Goal: Transaction & Acquisition: Purchase product/service

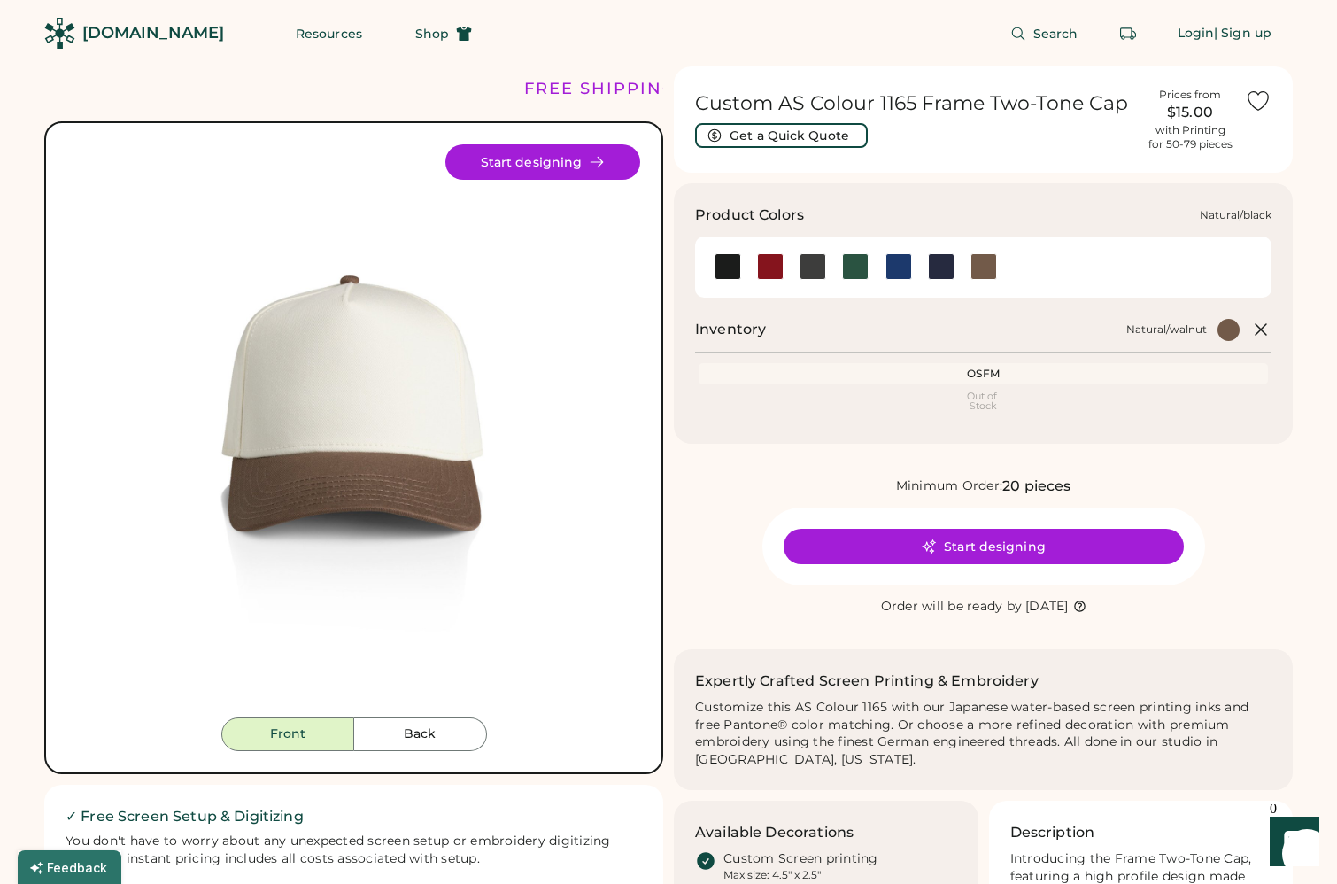
click at [733, 260] on div at bounding box center [728, 266] width 27 height 27
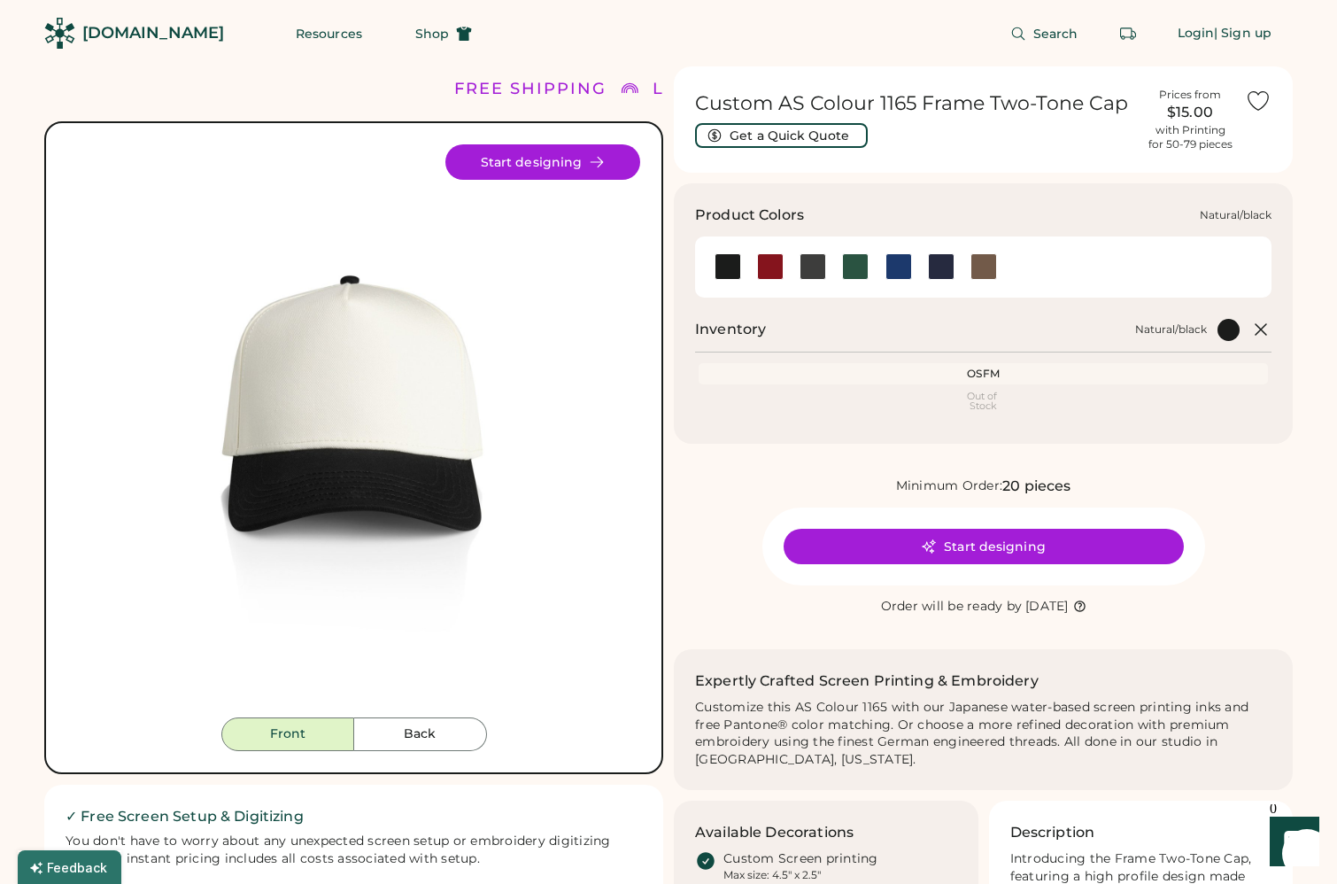
click at [719, 267] on div at bounding box center [728, 266] width 27 height 27
click at [810, 267] on div at bounding box center [813, 266] width 27 height 27
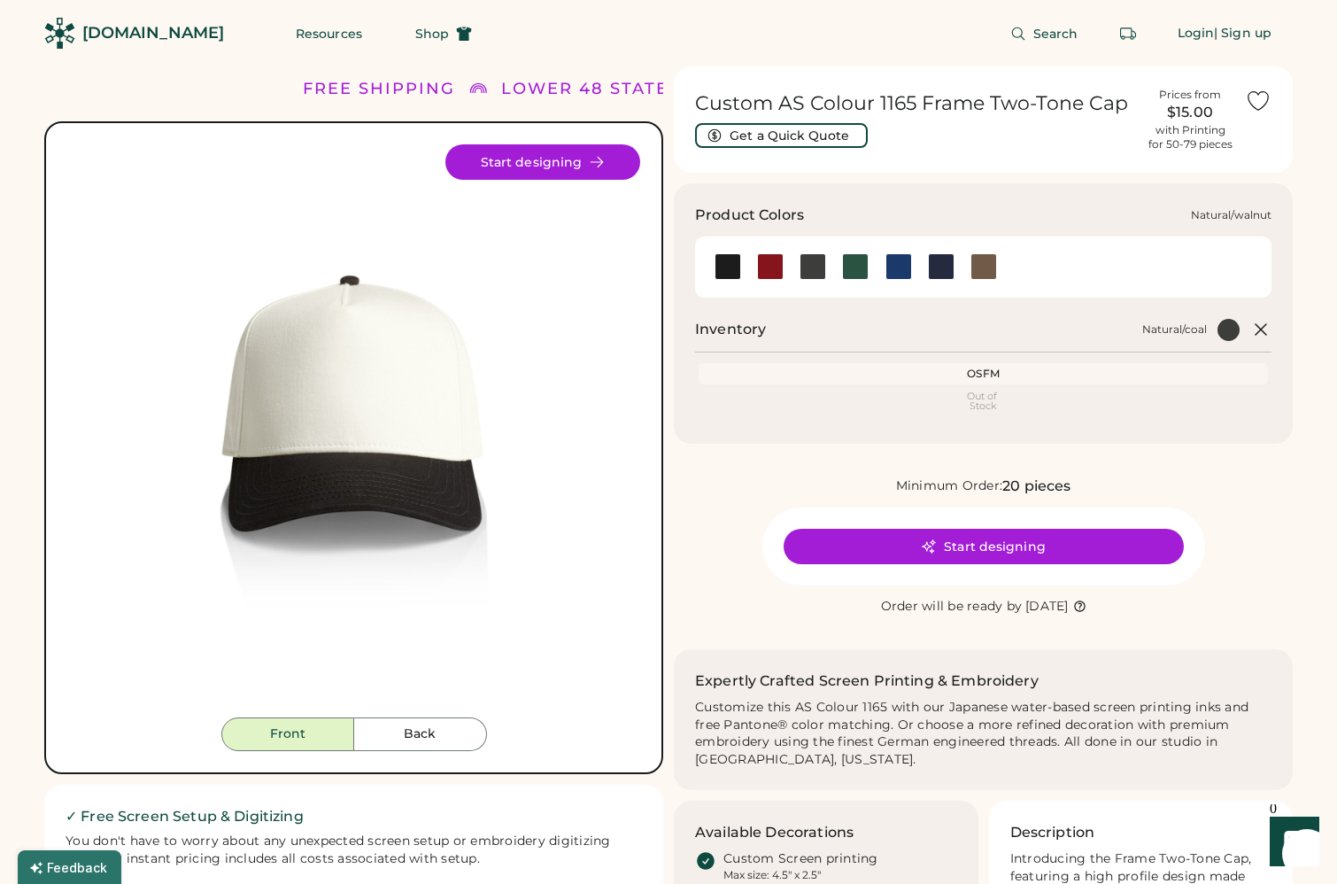
click at [975, 265] on div at bounding box center [984, 266] width 27 height 27
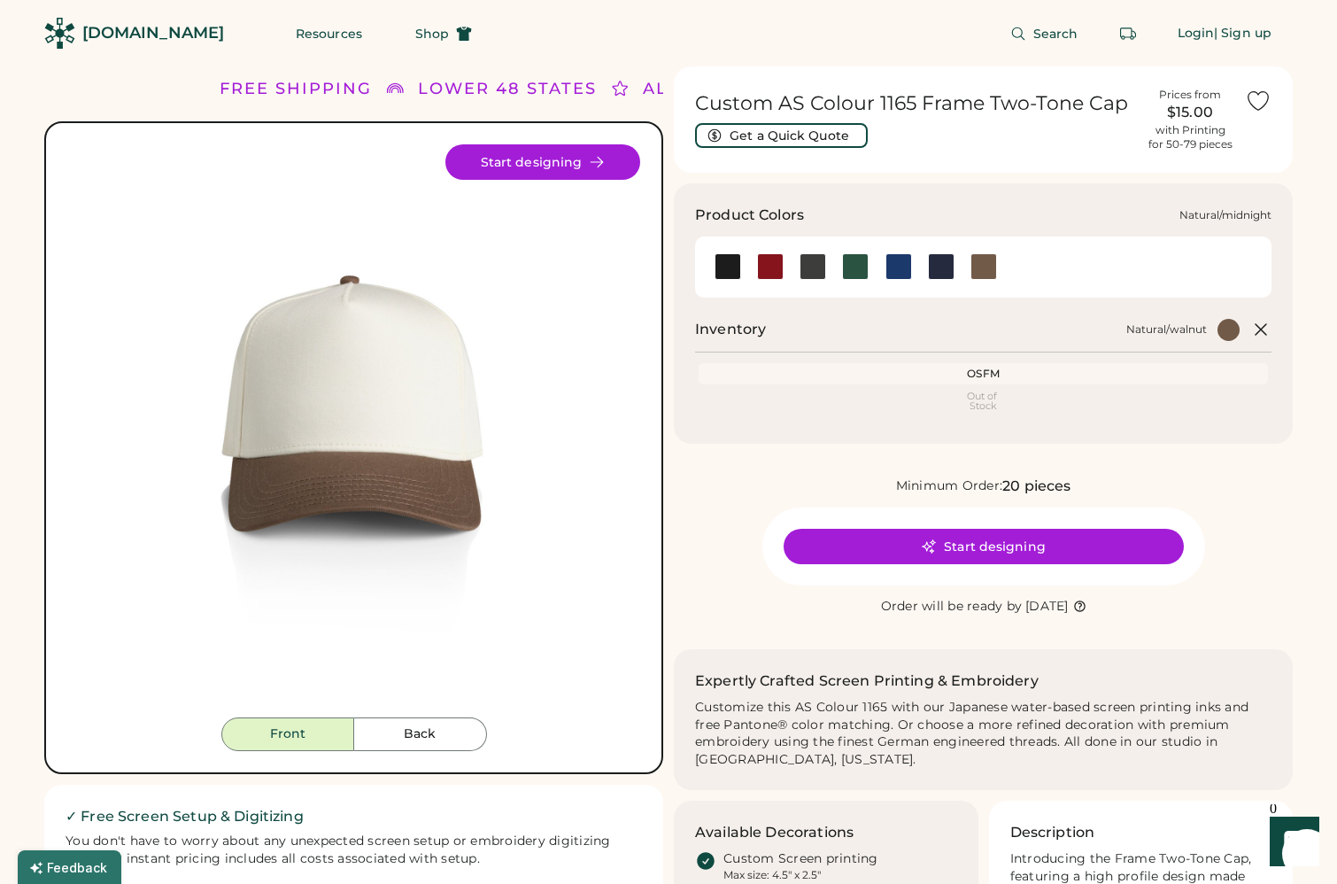
click at [939, 272] on div at bounding box center [941, 266] width 27 height 27
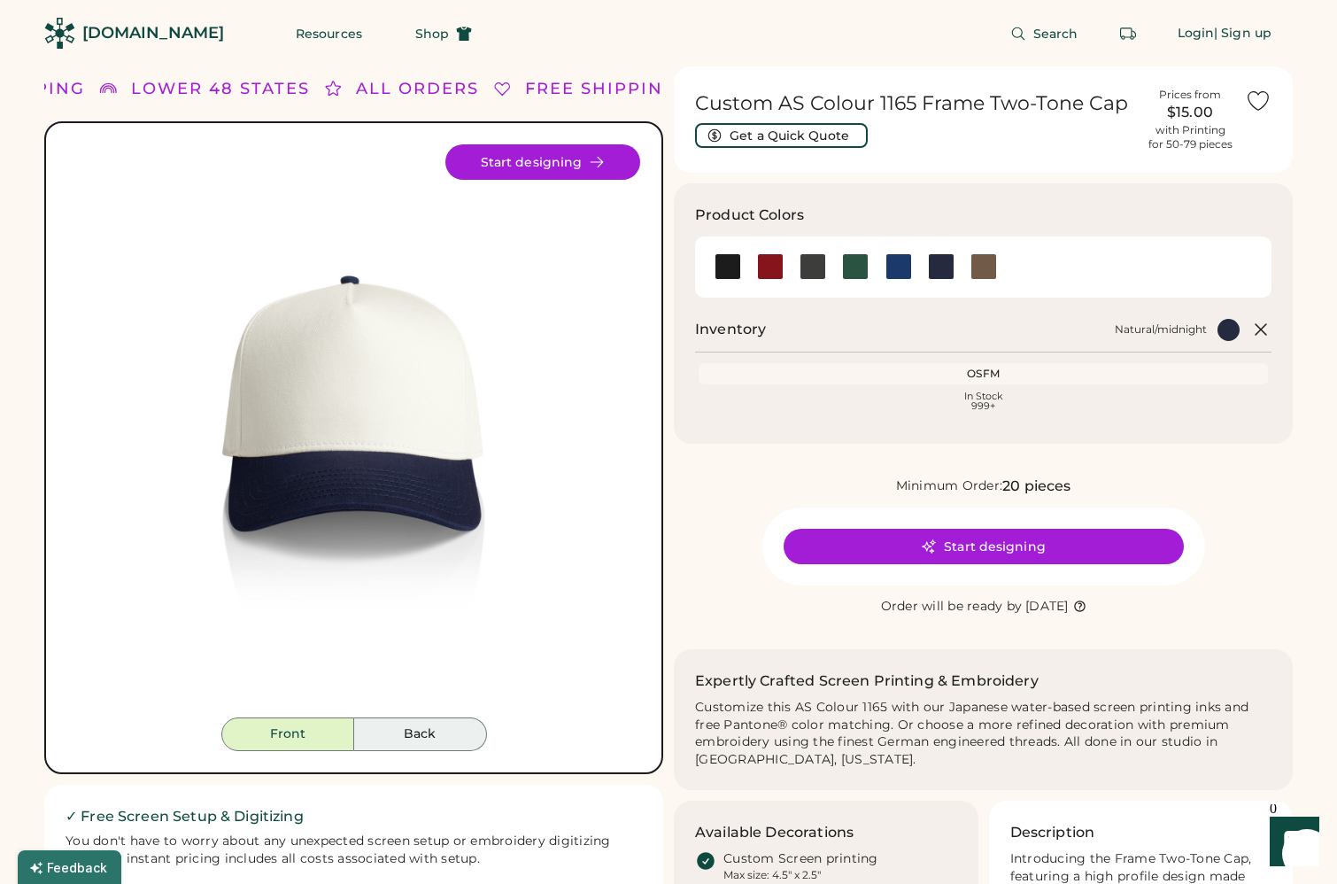
click at [385, 725] on button "Back" at bounding box center [420, 734] width 133 height 34
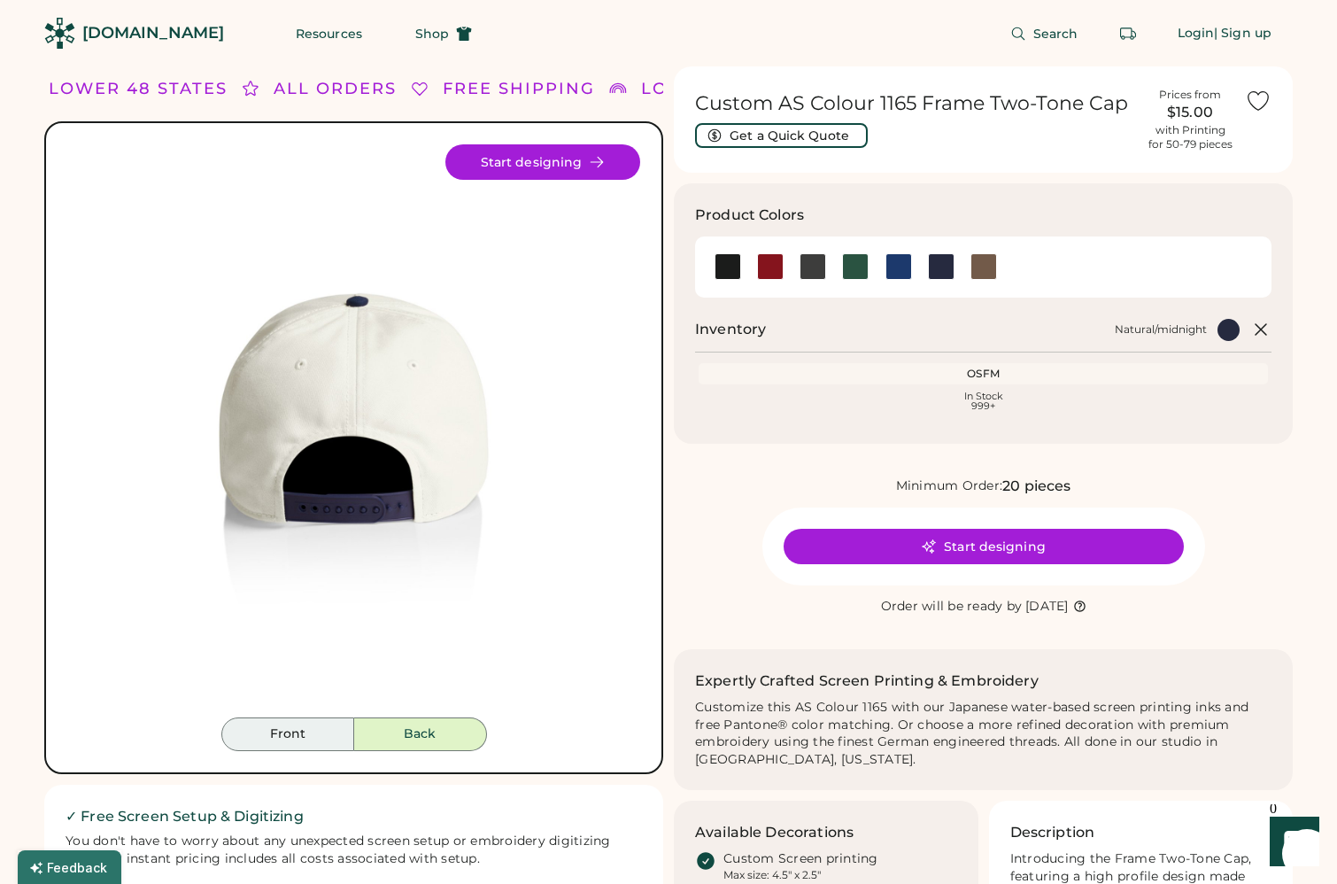
click at [318, 740] on button "Front" at bounding box center [287, 734] width 133 height 34
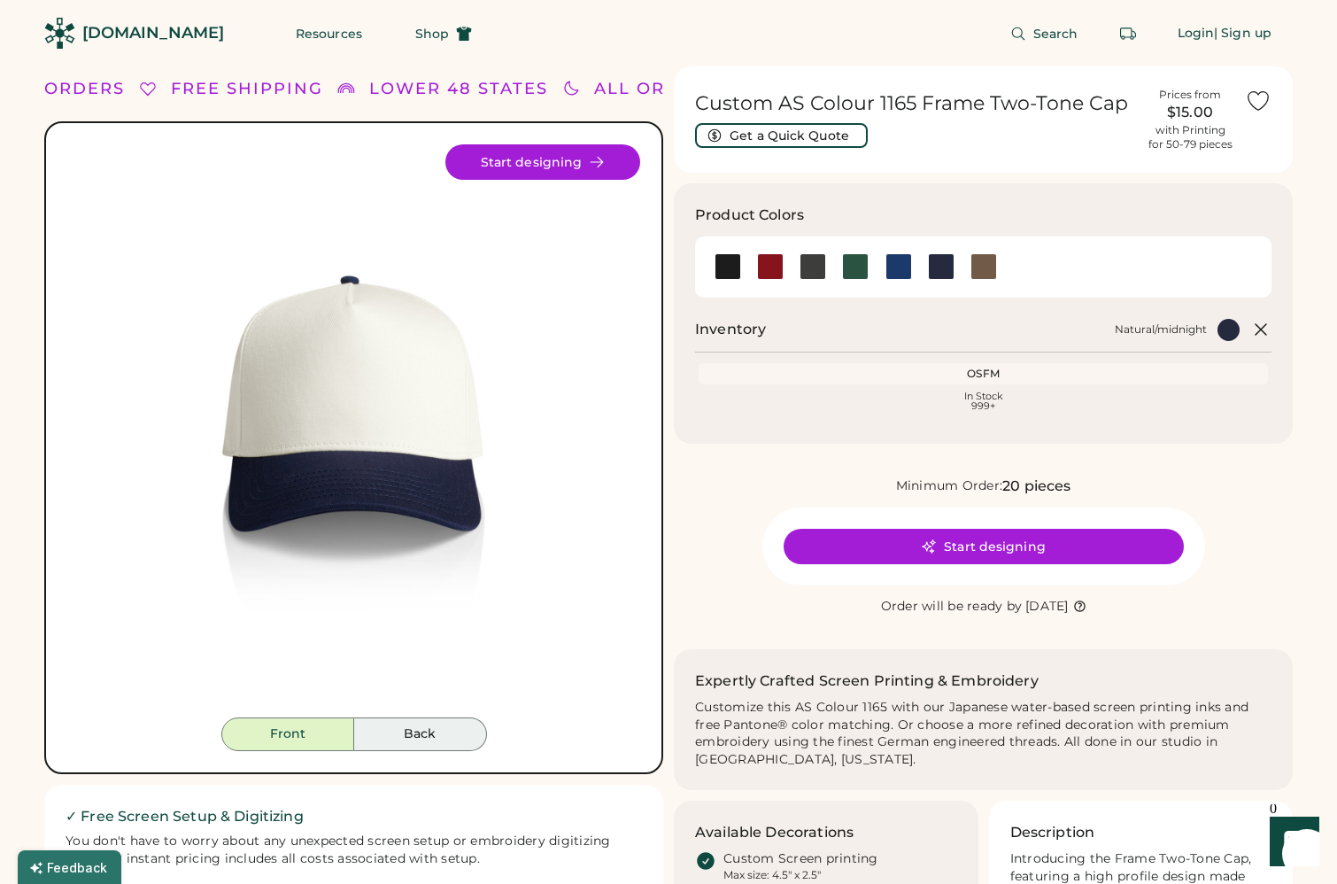
click at [438, 728] on button "Back" at bounding box center [420, 734] width 133 height 34
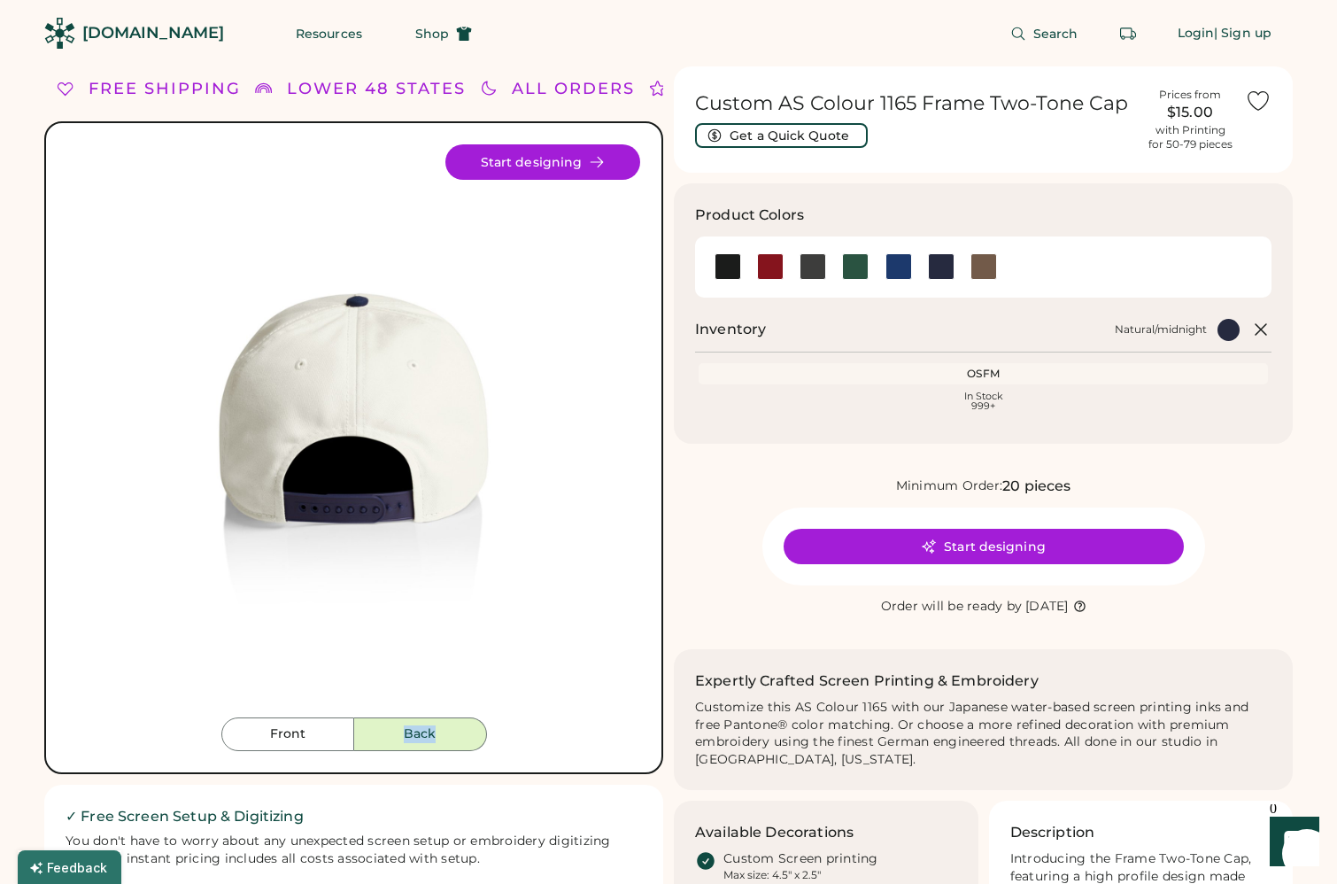
click at [389, 569] on img at bounding box center [353, 430] width 573 height 573
click at [499, 669] on img at bounding box center [353, 430] width 573 height 573
click at [463, 744] on button "Back" at bounding box center [420, 734] width 133 height 34
click at [406, 453] on img at bounding box center [353, 430] width 573 height 573
